Goal: Task Accomplishment & Management: Manage account settings

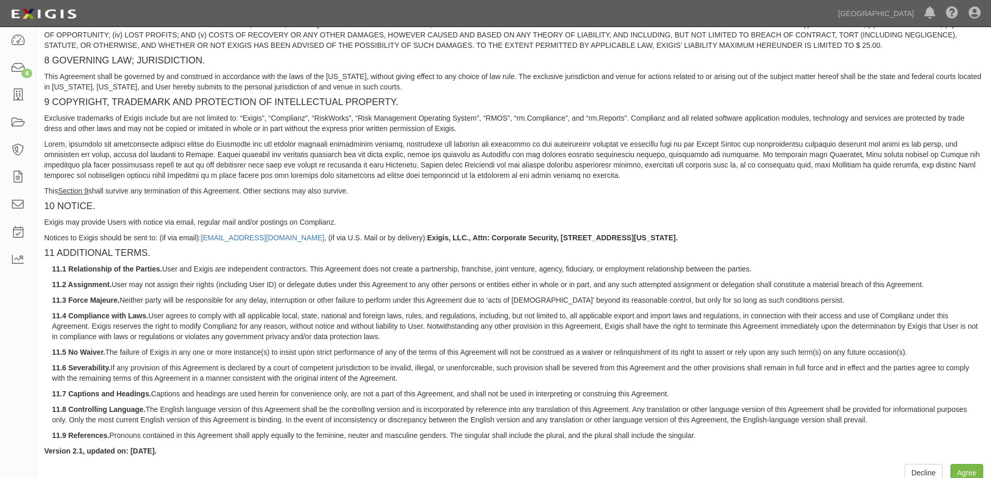
scroll to position [866, 0]
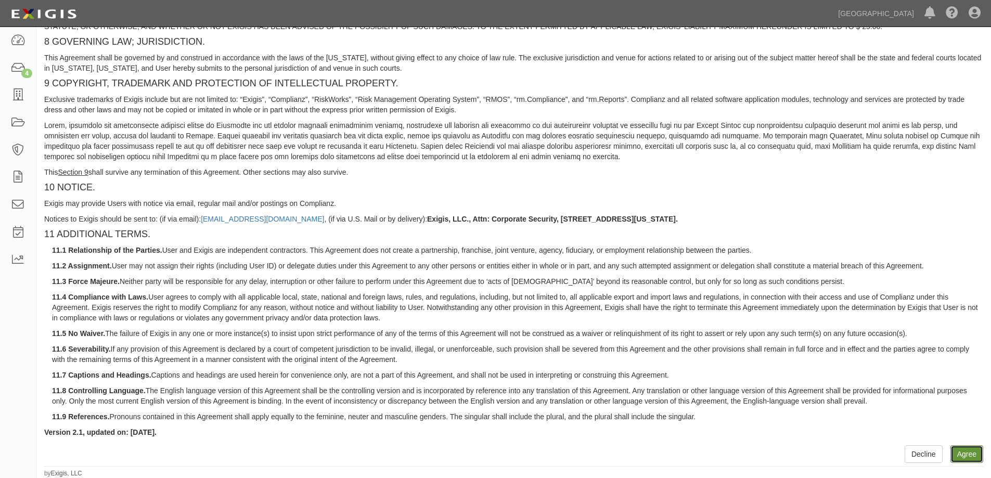
click at [969, 447] on button "Agree" at bounding box center [966, 454] width 33 height 18
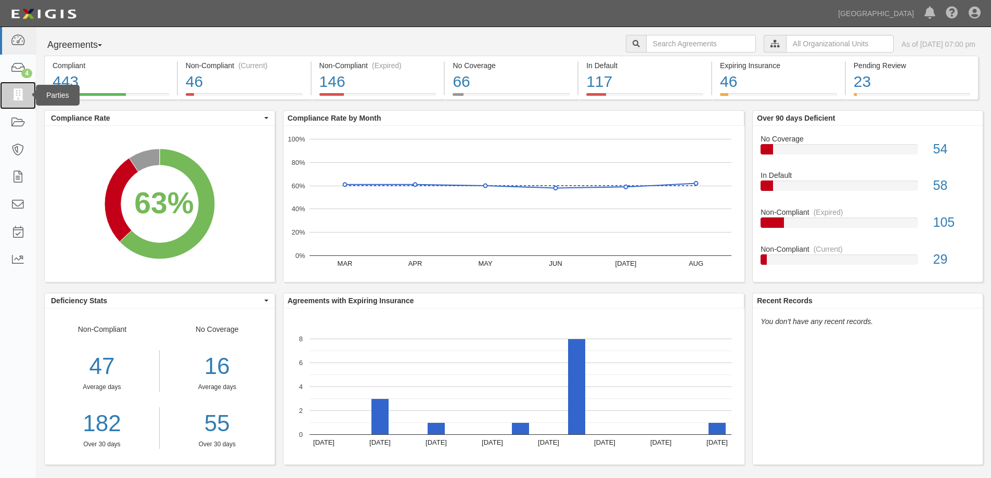
click at [16, 96] on icon at bounding box center [17, 95] width 15 height 12
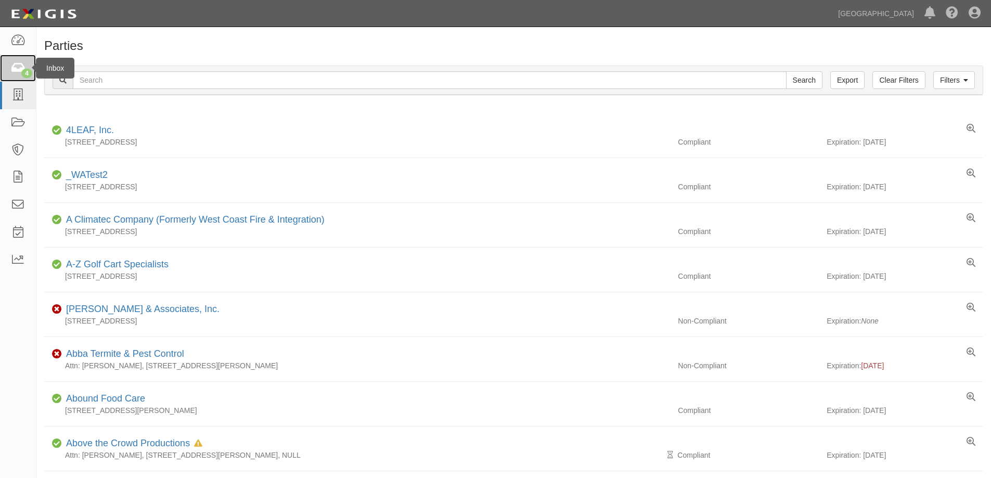
click at [19, 58] on link "4" at bounding box center [18, 69] width 36 height 28
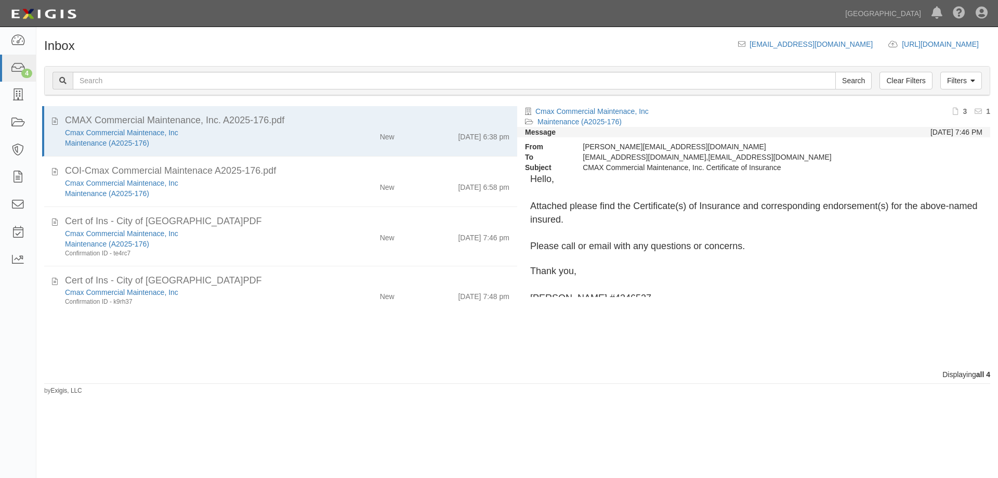
click at [356, 42] on div "Inbox [EMAIL_ADDRESS][DOMAIN_NAME] [URL][DOMAIN_NAME] copy to clipboard Filters…" at bounding box center [517, 217] width 962 height 356
click at [982, 15] on icon at bounding box center [982, 13] width 12 height 12
click at [946, 32] on link "Account" at bounding box center [952, 40] width 82 height 21
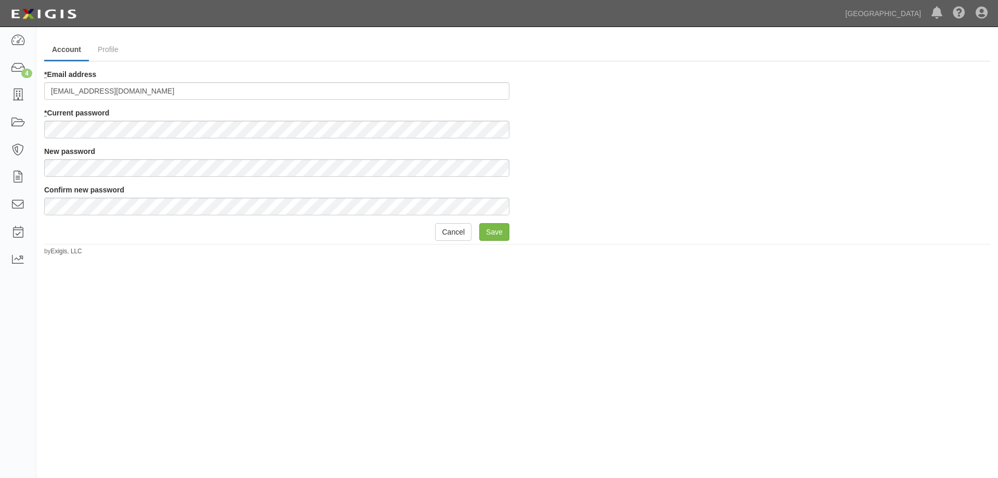
click at [246, 379] on div "Account Profile * Email address [EMAIL_ADDRESS][DOMAIN_NAME] * Current password…" at bounding box center [499, 246] width 998 height 430
click at [111, 45] on link "Profile" at bounding box center [108, 50] width 36 height 22
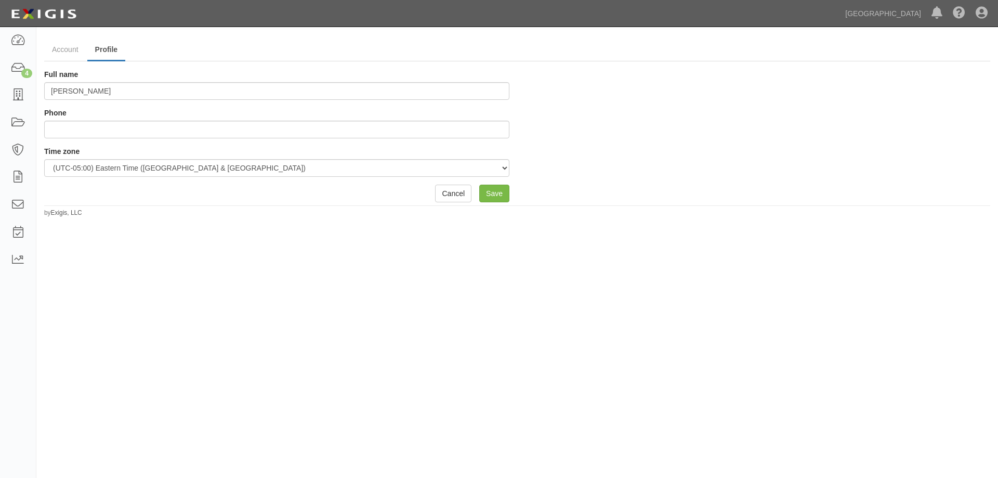
click at [321, 297] on div "Account Profile Full name Valerie Soto Phone Time zone (UTC-12:00) Internationa…" at bounding box center [499, 246] width 998 height 430
click at [16, 50] on link at bounding box center [18, 41] width 36 height 28
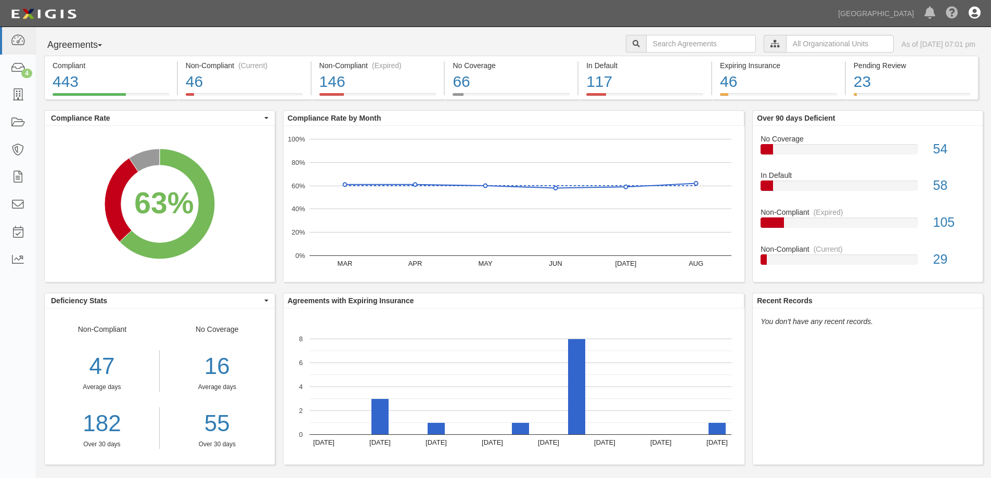
click at [976, 11] on icon at bounding box center [974, 13] width 12 height 12
click at [912, 60] on link "Sign Out" at bounding box center [944, 60] width 82 height 21
